Goal: Find specific page/section: Find specific page/section

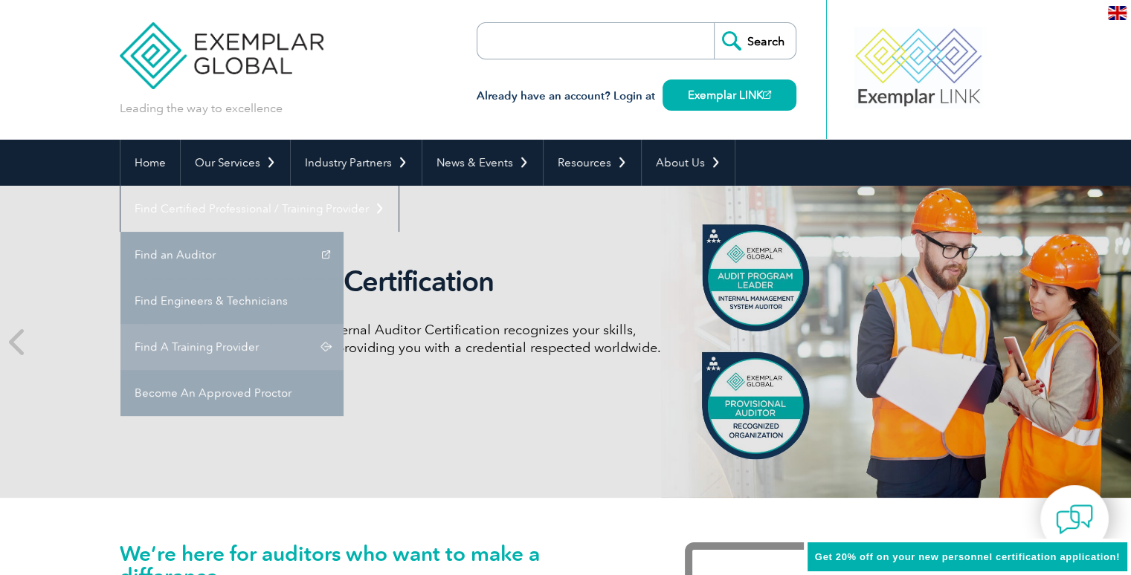
click at [343, 324] on link "Find A Training Provider" at bounding box center [231, 347] width 223 height 46
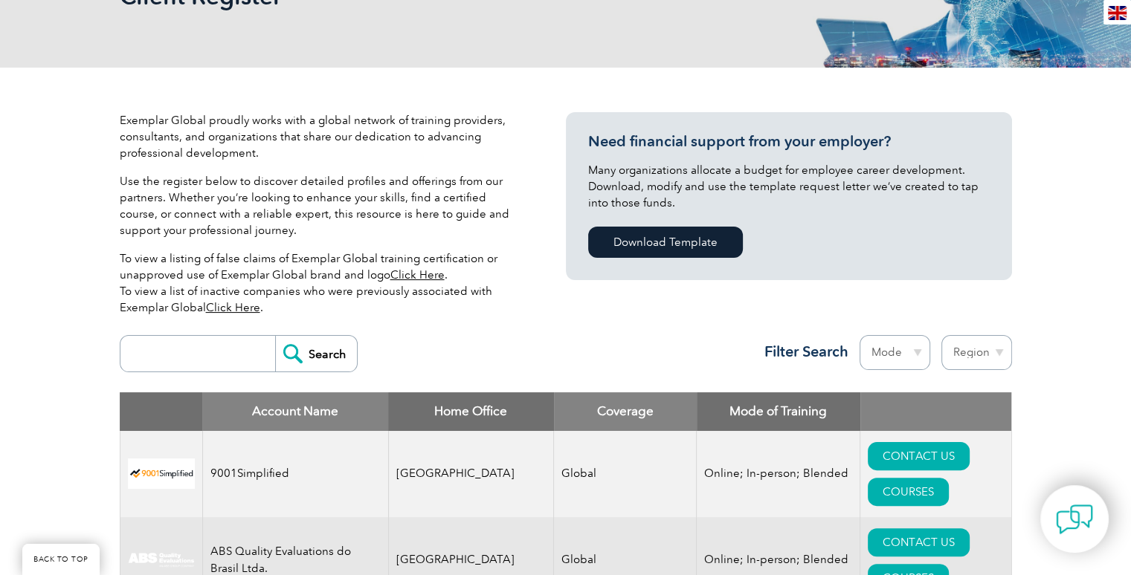
scroll to position [242, 0]
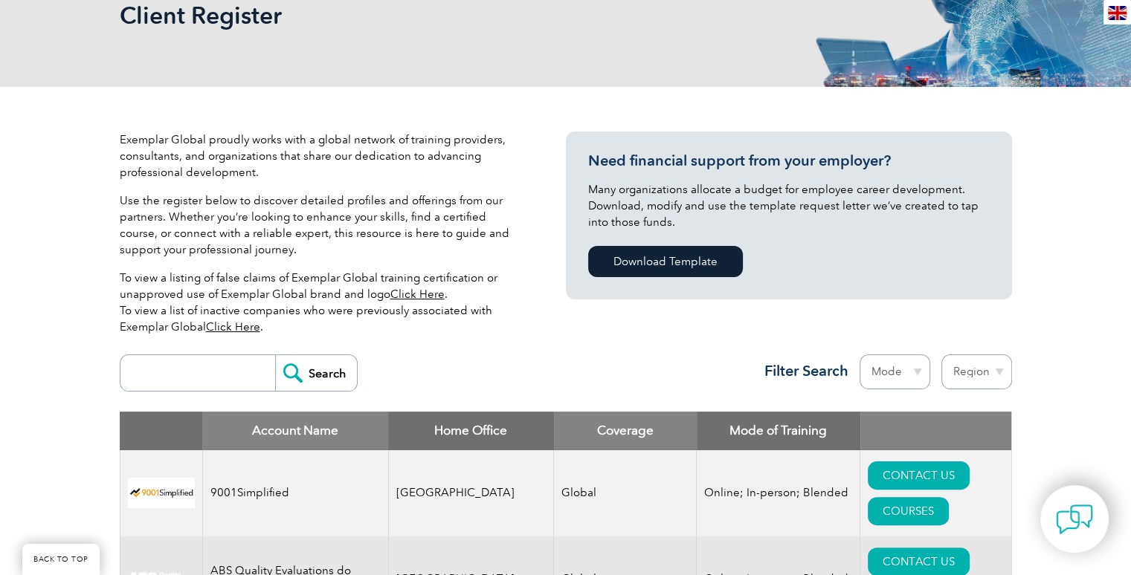
click at [188, 372] on input "search" at bounding box center [201, 373] width 147 height 36
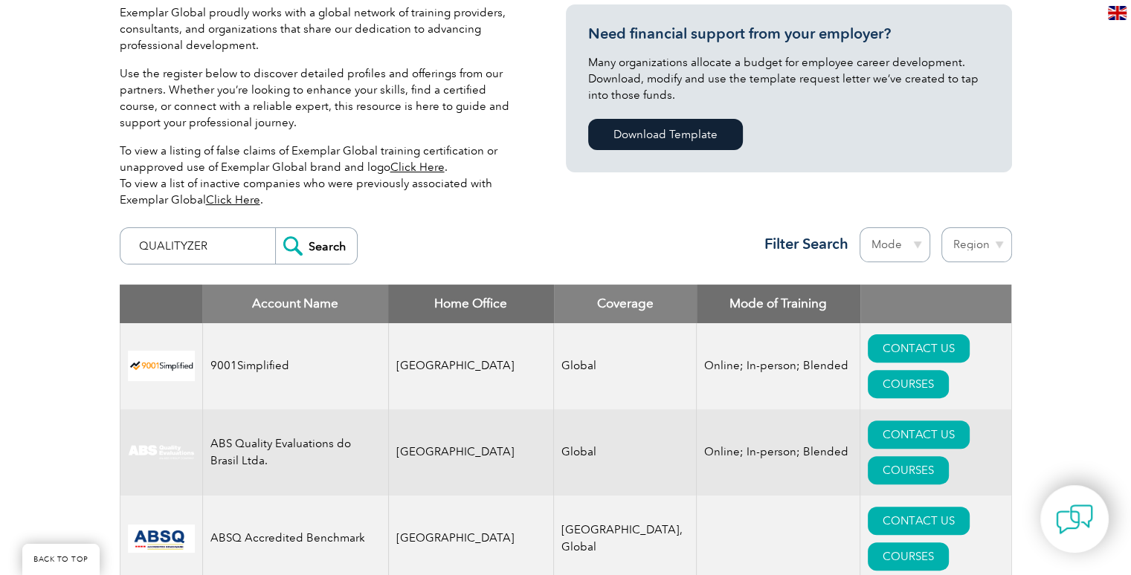
scroll to position [410, 0]
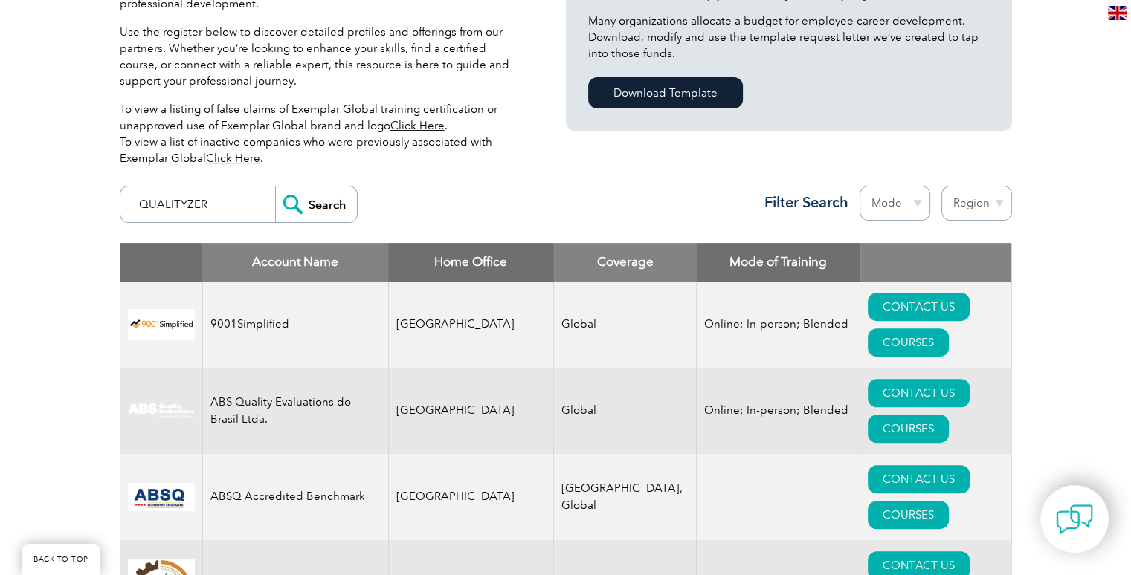
type input "QUALITYZER"
click at [318, 197] on input "Search" at bounding box center [316, 205] width 82 height 36
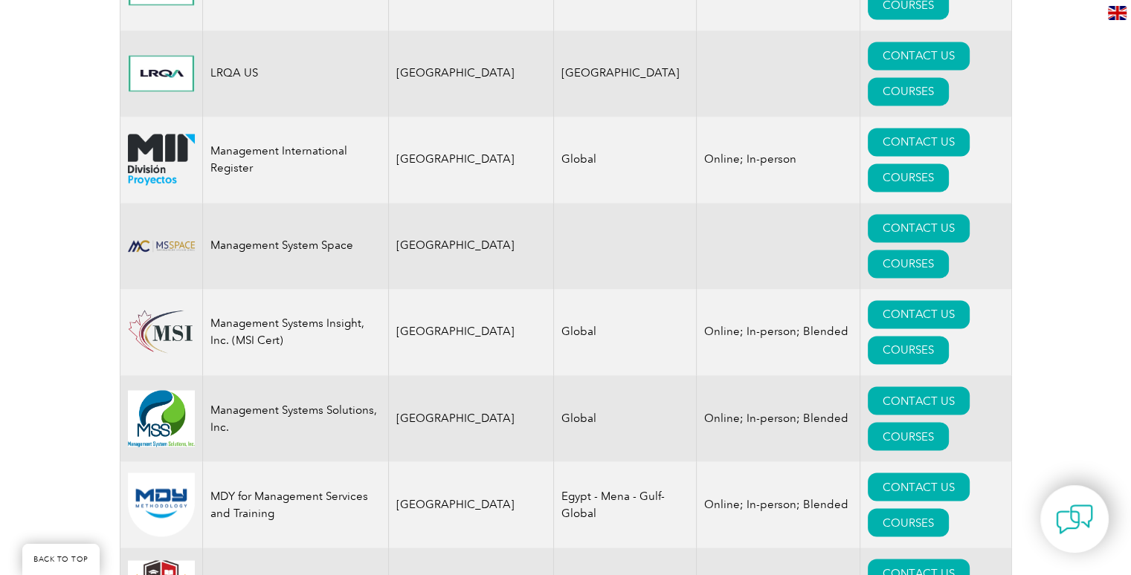
scroll to position [13706, 0]
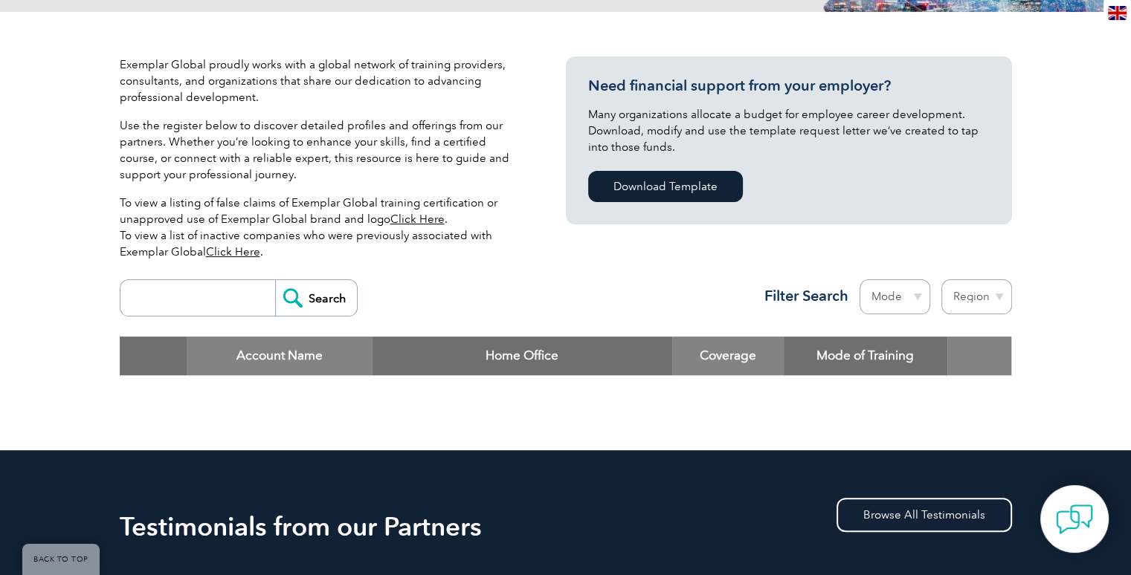
scroll to position [319, 0]
